Goal: Task Accomplishment & Management: Manage account settings

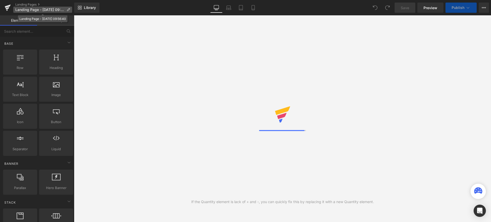
click at [67, 11] on icon at bounding box center [69, 10] width 4 height 4
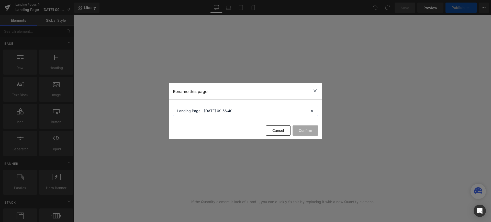
click at [194, 107] on input "Landing Page - [DATE] 09:56:40" at bounding box center [245, 111] width 145 height 10
type input "e"
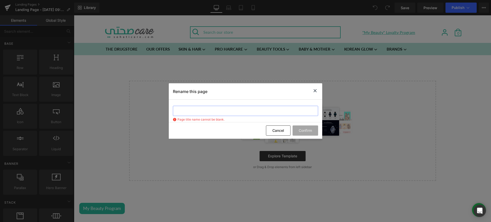
click at [194, 107] on input "text" at bounding box center [245, 111] width 145 height 10
click at [209, 110] on input "End of summer - Mybelline" at bounding box center [245, 111] width 145 height 10
click at [228, 110] on input "End of summer - Maybelline" at bounding box center [245, 111] width 145 height 10
click at [187, 112] on input "End of summer - Maybelline [US_STATE]" at bounding box center [245, 111] width 145 height 10
click at [191, 110] on input "End Of summer - Maybelline [US_STATE]" at bounding box center [245, 111] width 145 height 10
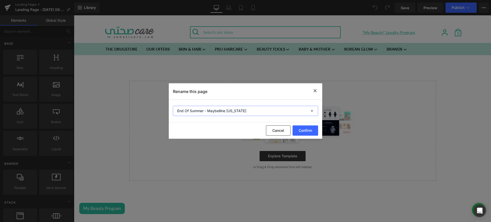
click at [250, 107] on input "End Of Summer - Maybelline [US_STATE]" at bounding box center [245, 111] width 145 height 10
click at [232, 107] on input "End Of Summer - Maybelline [US_STATE]" at bounding box center [245, 111] width 145 height 10
type input "End Of Summer - Maybelline [US_STATE]"
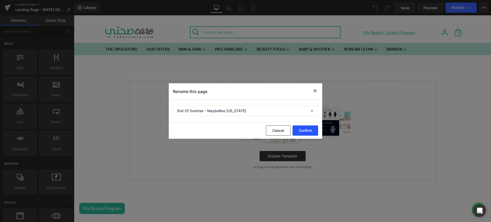
click at [308, 131] on button "Confirm" at bounding box center [306, 131] width 26 height 10
